Goal: Transaction & Acquisition: Purchase product/service

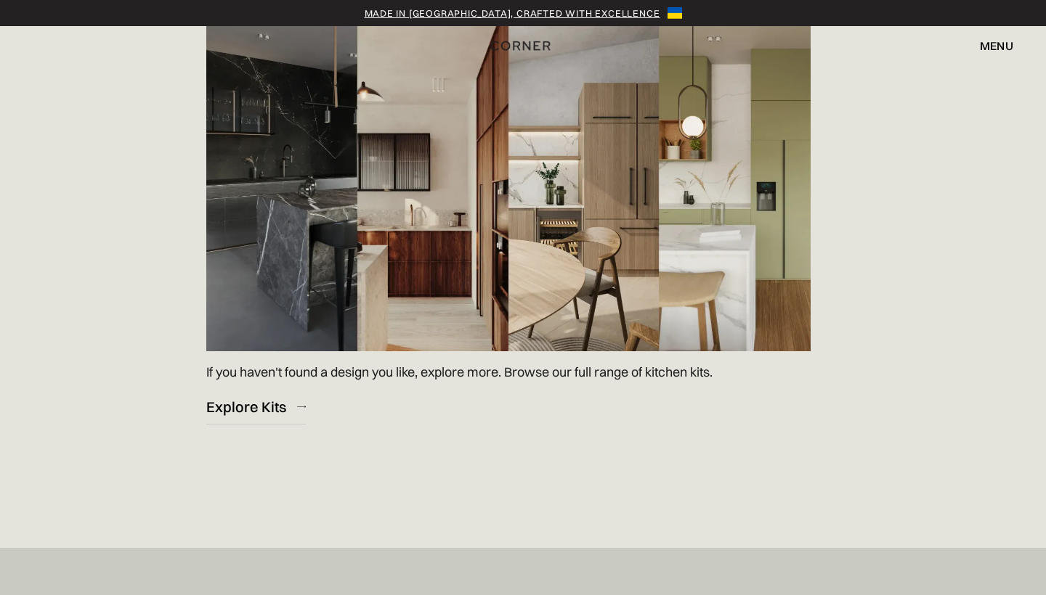
scroll to position [2144, 0]
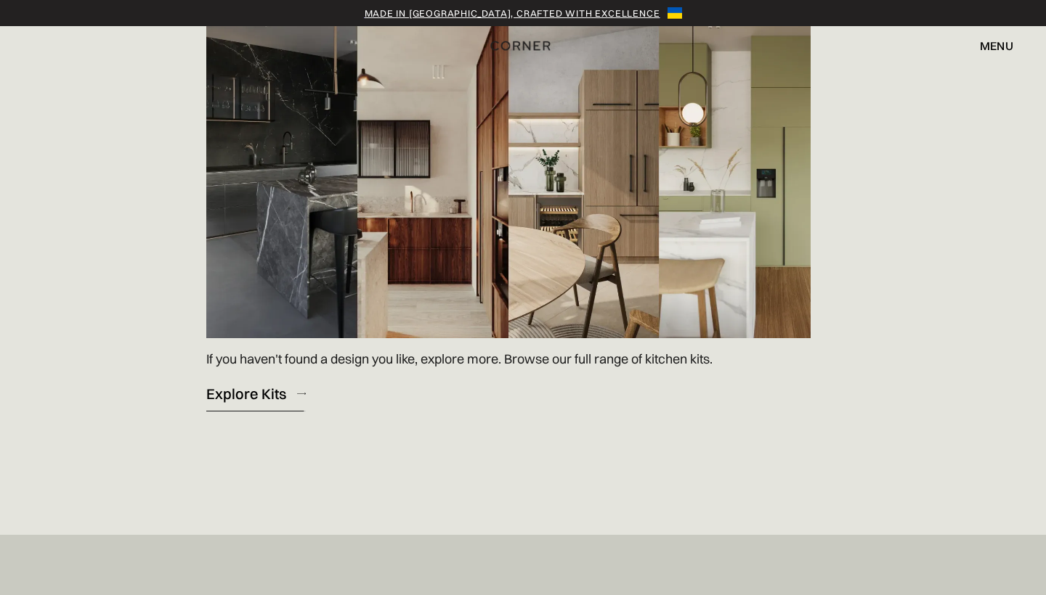
click at [233, 384] on div "Explore Kits" at bounding box center [246, 394] width 80 height 20
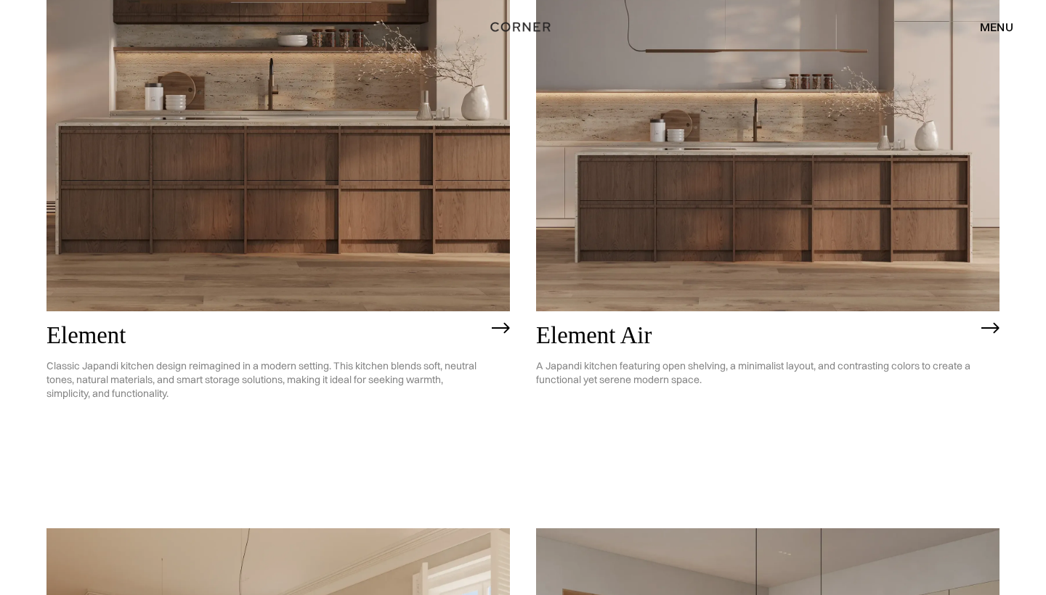
scroll to position [1456, 0]
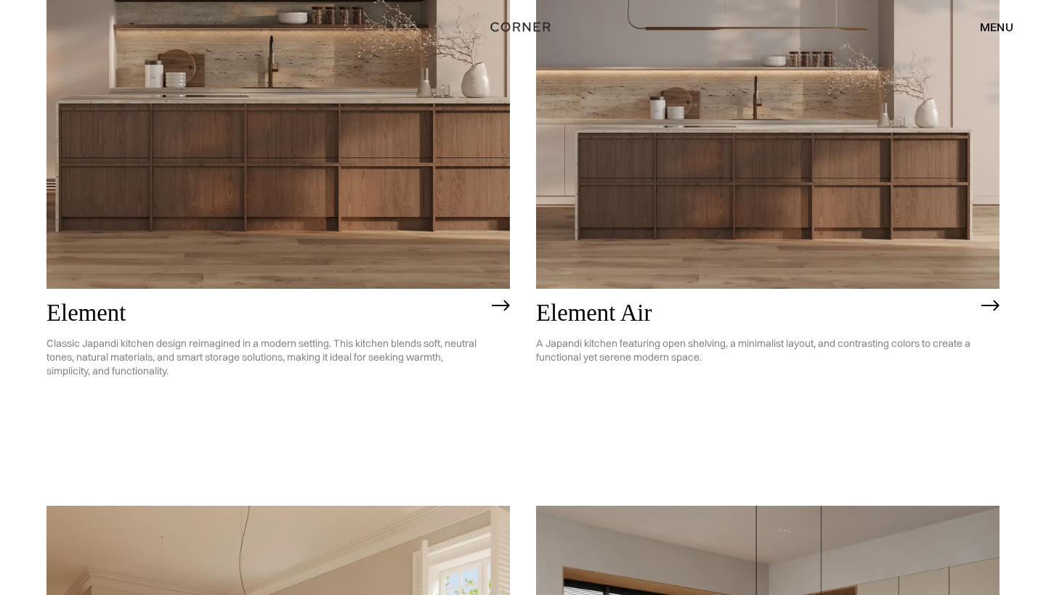
click at [701, 146] on img at bounding box center [767, 104] width 463 height 370
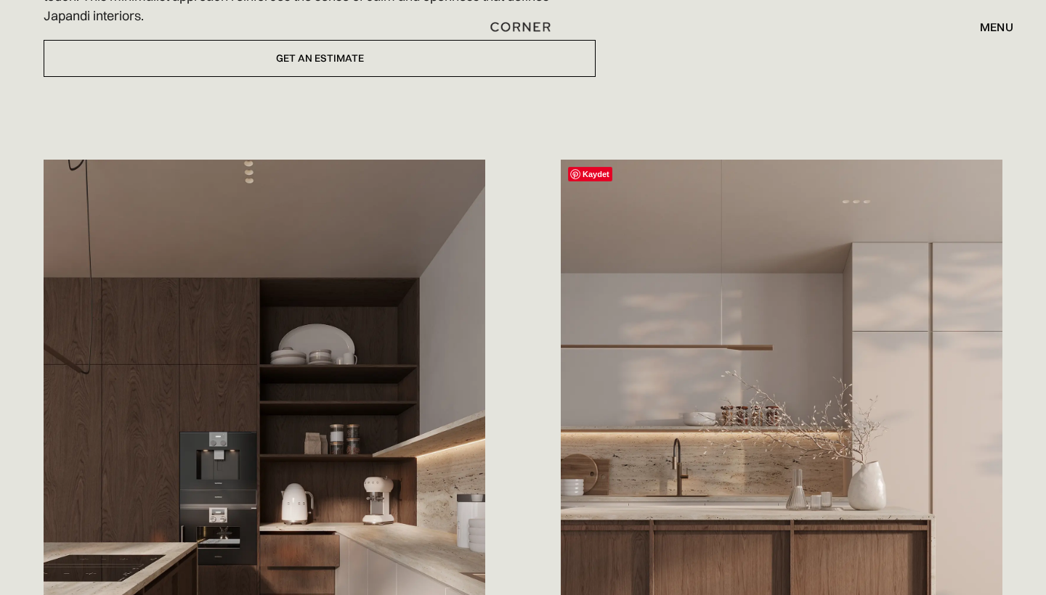
scroll to position [314, 0]
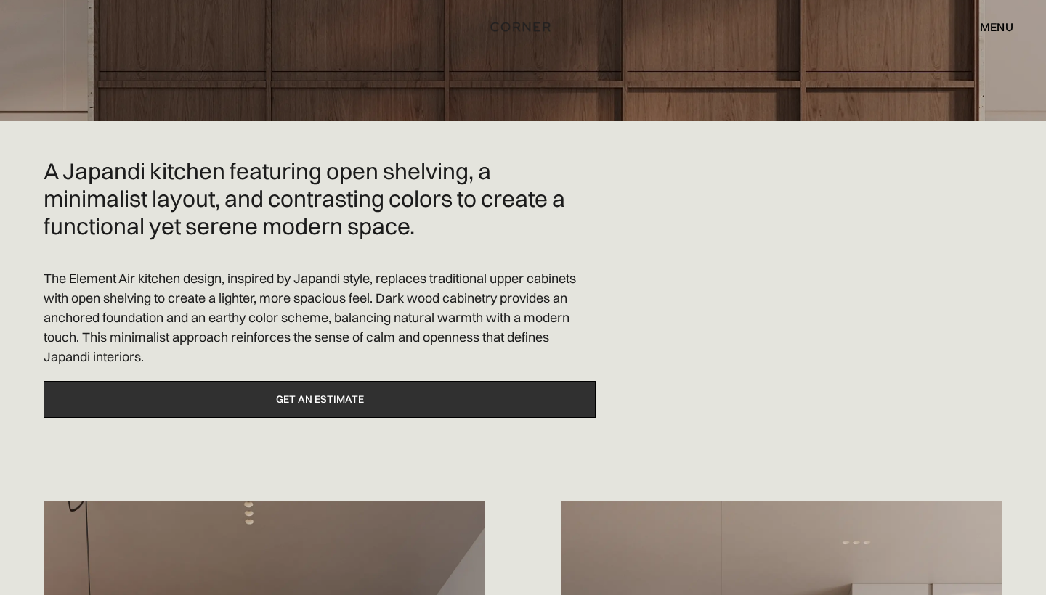
click at [452, 415] on link "Get an estimate" at bounding box center [320, 399] width 552 height 37
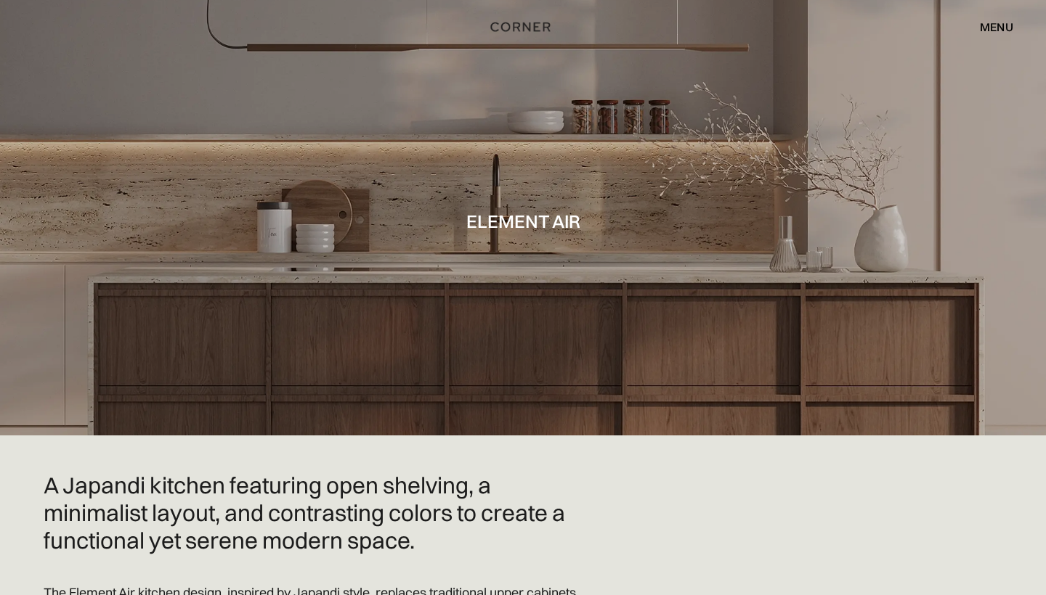
click at [999, 19] on div "menu close" at bounding box center [989, 27] width 48 height 25
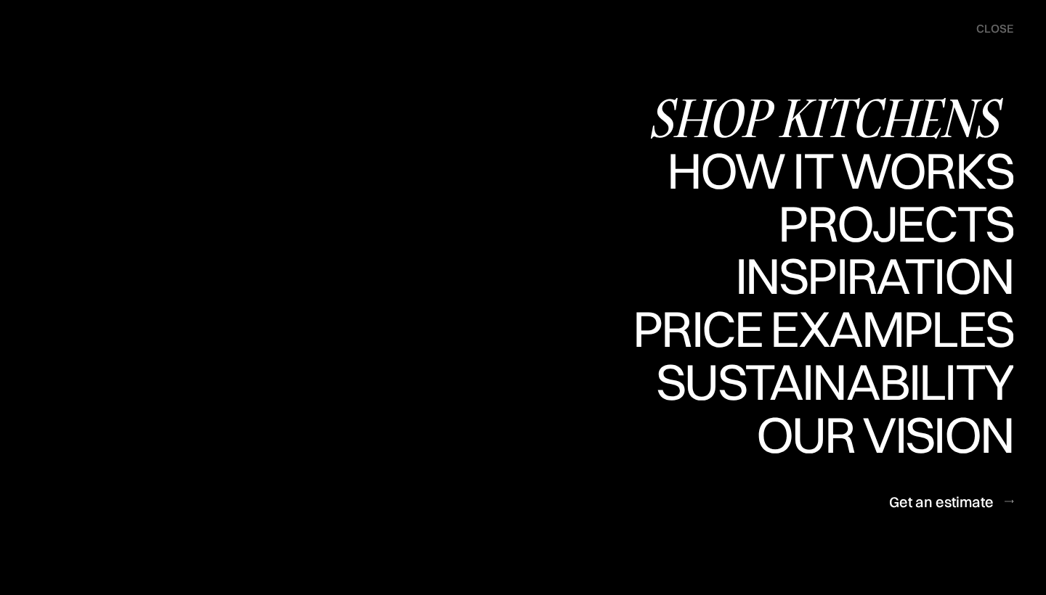
click at [799, 112] on div "Shop Kitchens" at bounding box center [830, 117] width 365 height 51
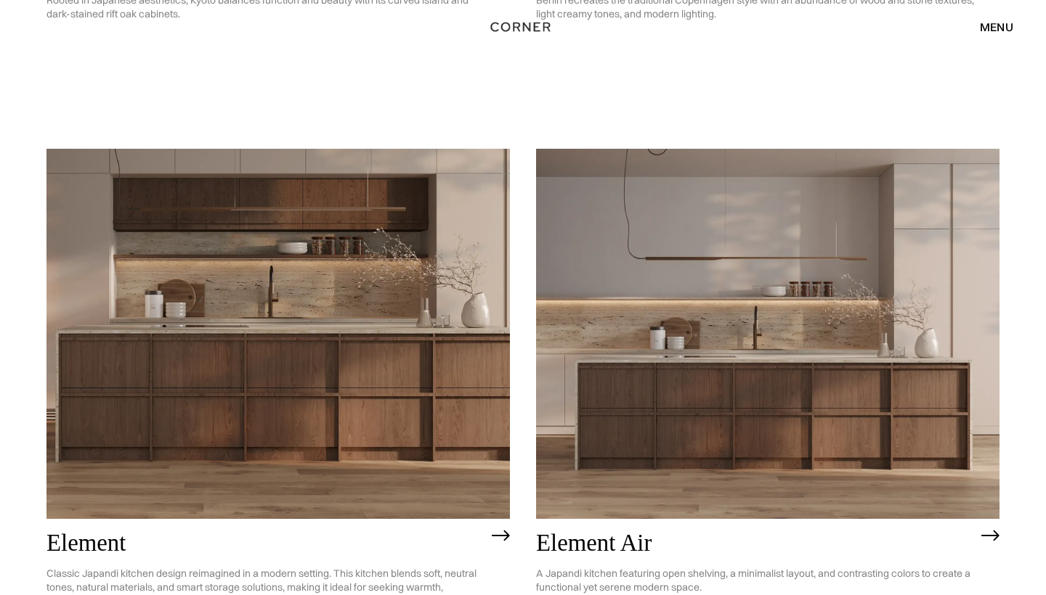
scroll to position [1242, 0]
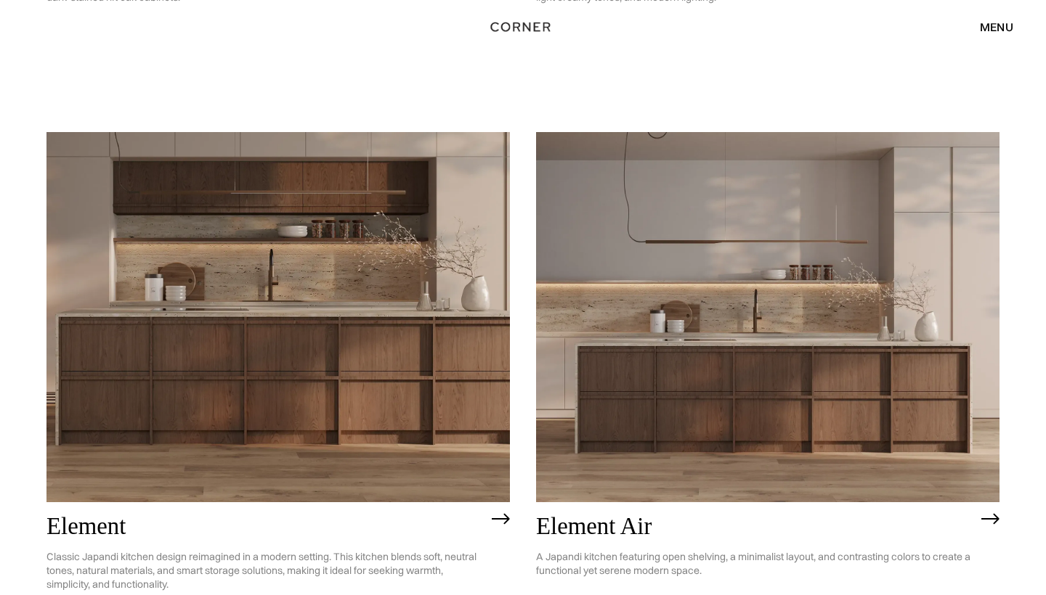
click at [406, 312] on img at bounding box center [277, 317] width 463 height 370
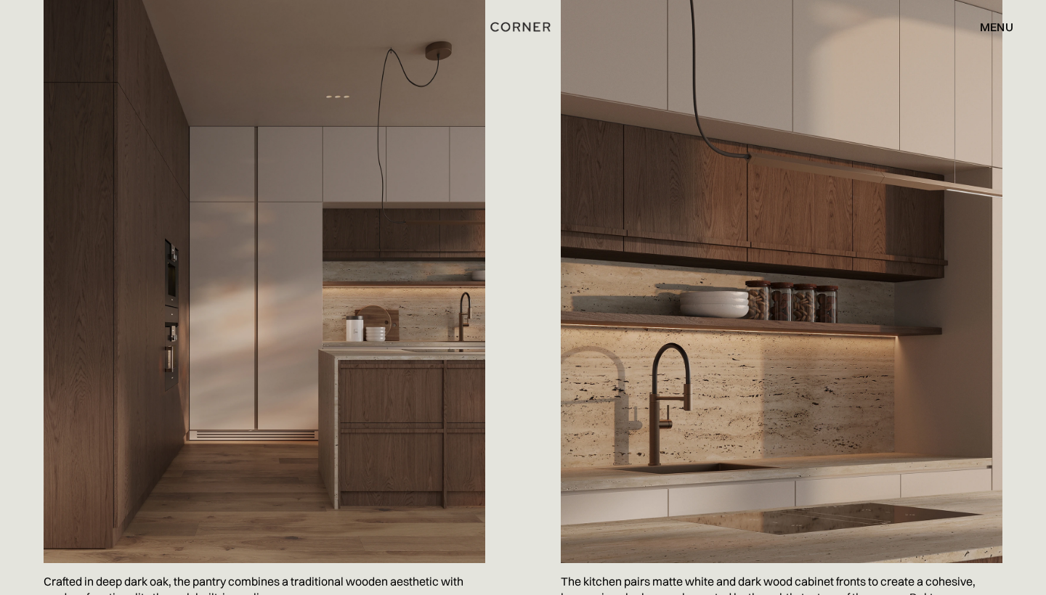
scroll to position [1676, 0]
